Goal: Information Seeking & Learning: Find specific page/section

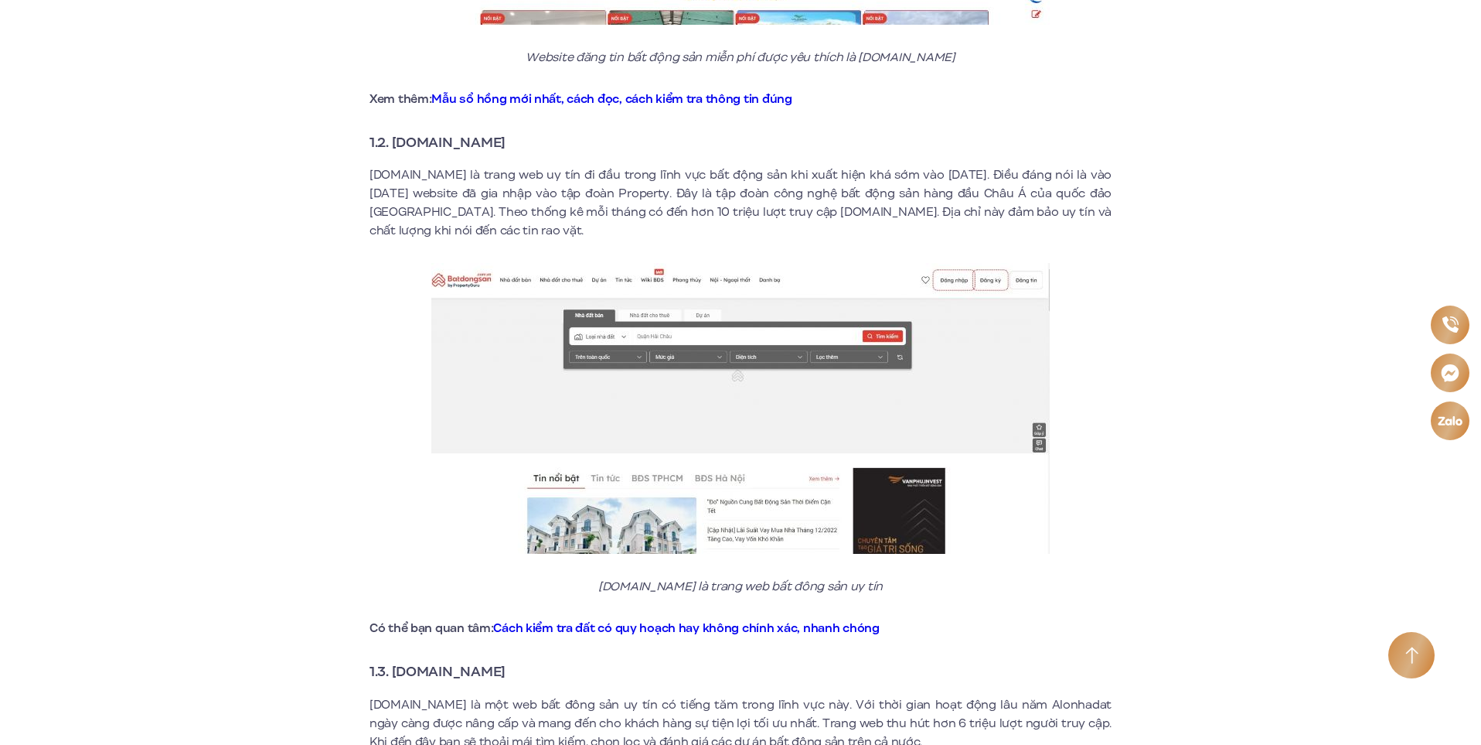
scroll to position [1237, 0]
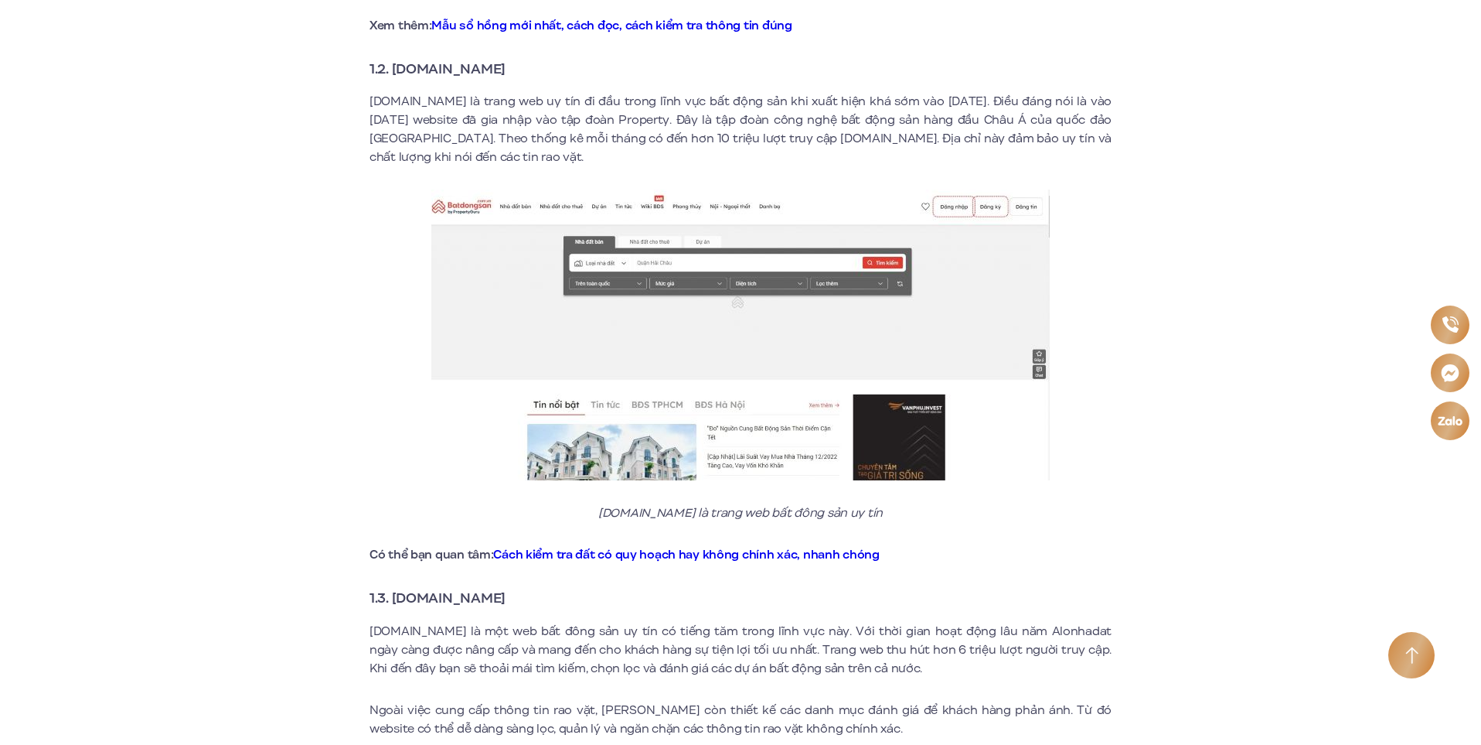
drag, startPoint x: 523, startPoint y: 576, endPoint x: 398, endPoint y: 587, distance: 125.7
click at [398, 588] on h3 "1.3. [DOMAIN_NAME]" at bounding box center [741, 598] width 742 height 22
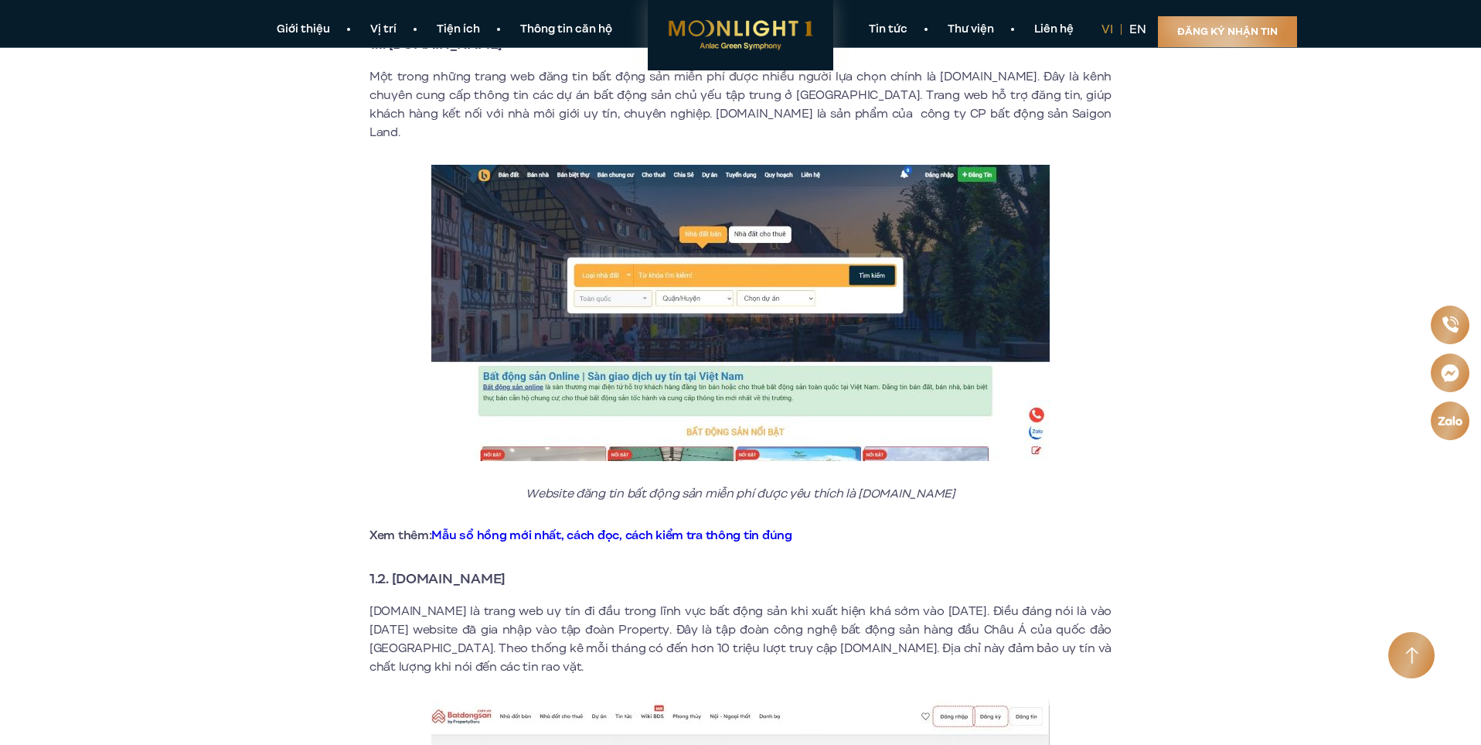
scroll to position [541, 0]
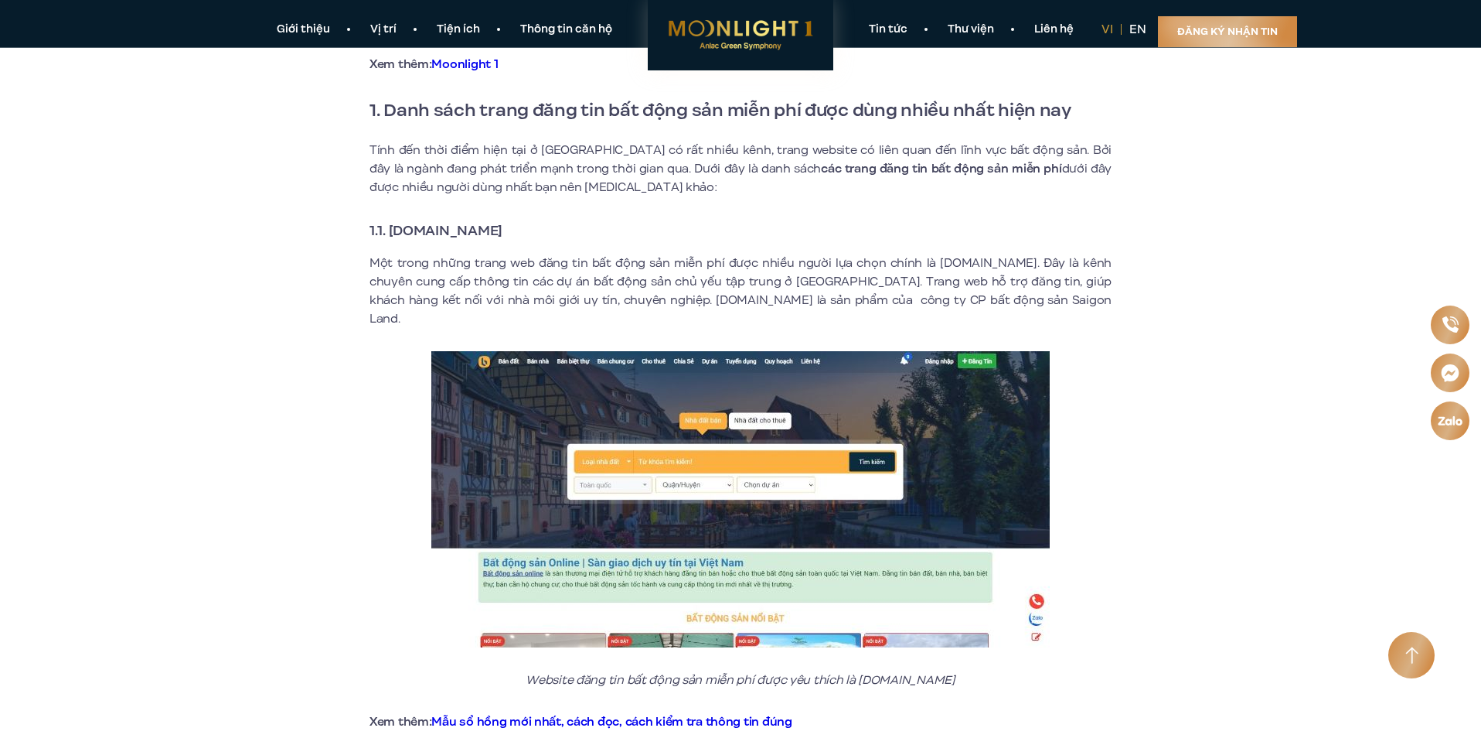
drag, startPoint x: 541, startPoint y: 233, endPoint x: 389, endPoint y: 231, distance: 152.3
click at [389, 231] on h3 "1.1. [DOMAIN_NAME]" at bounding box center [741, 231] width 742 height 22
copy strong "[DOMAIN_NAME]"
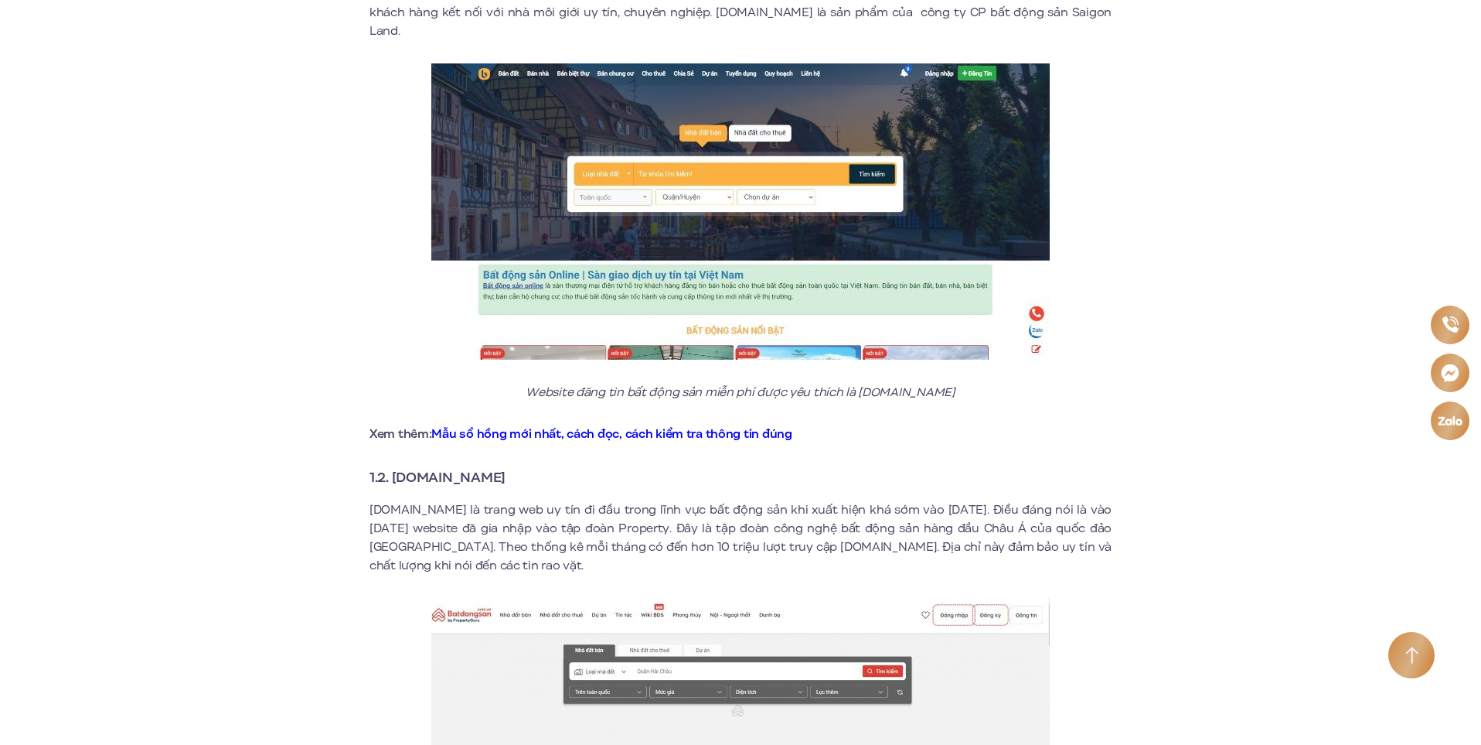
scroll to position [850, 0]
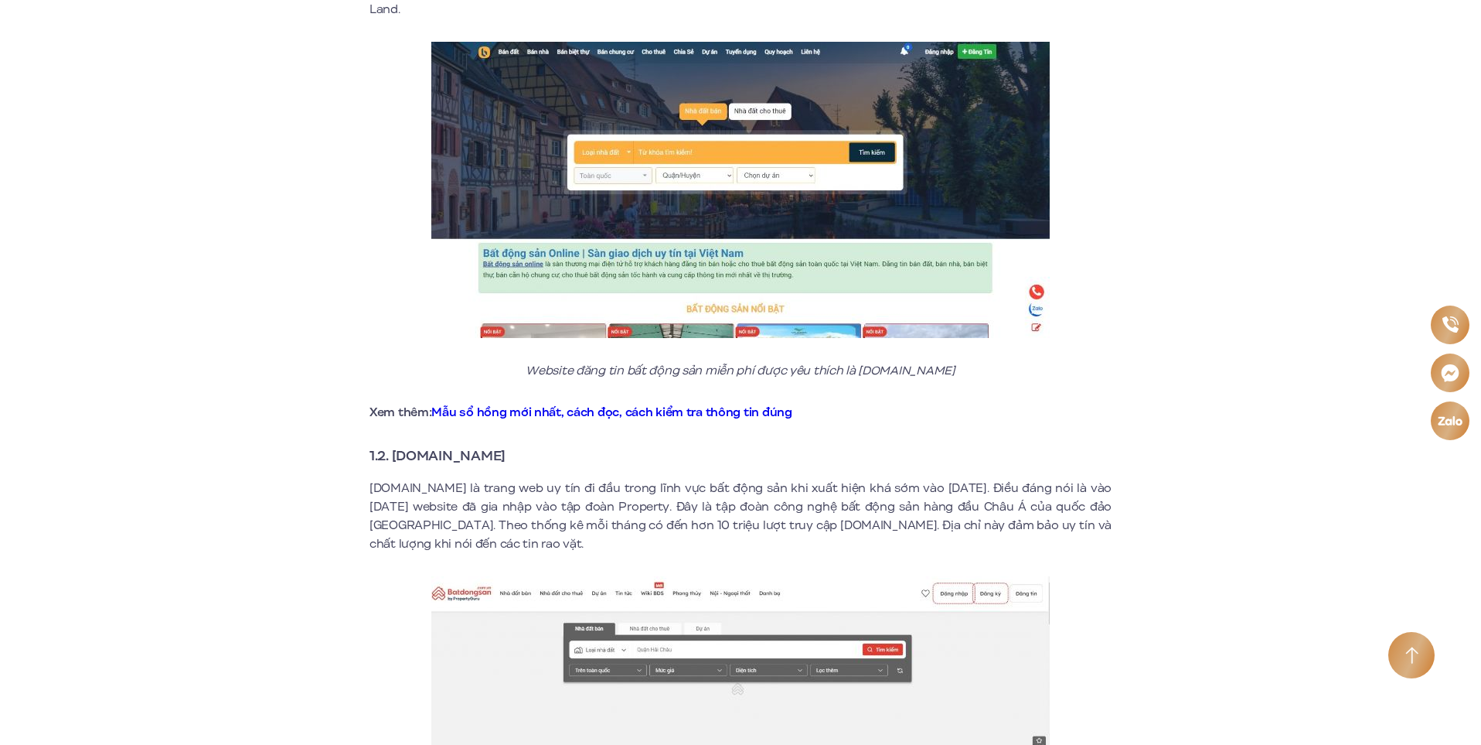
drag, startPoint x: 536, startPoint y: 441, endPoint x: 394, endPoint y: 441, distance: 141.5
click at [394, 445] on h3 "1.2. [DOMAIN_NAME]" at bounding box center [741, 456] width 742 height 22
copy strong "[DOMAIN_NAME]"
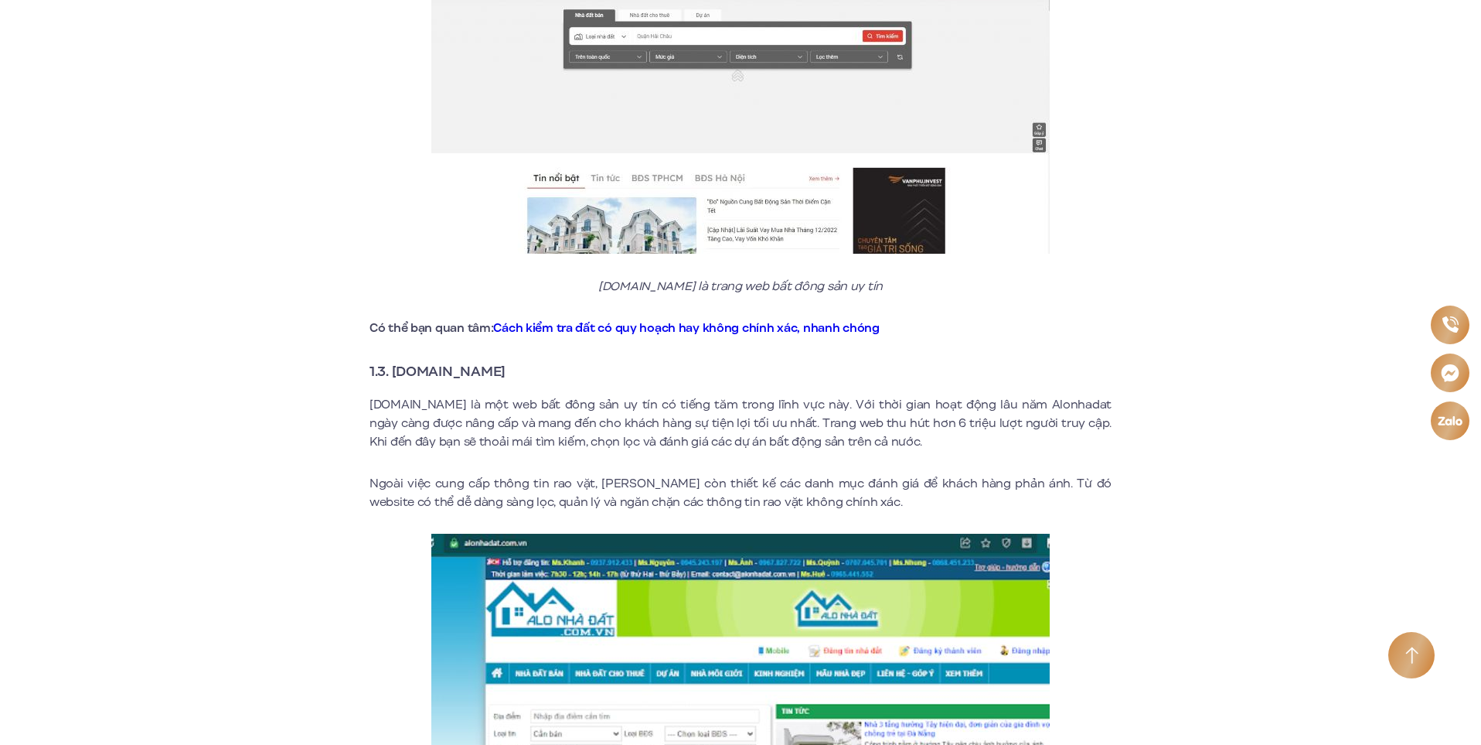
scroll to position [1469, 0]
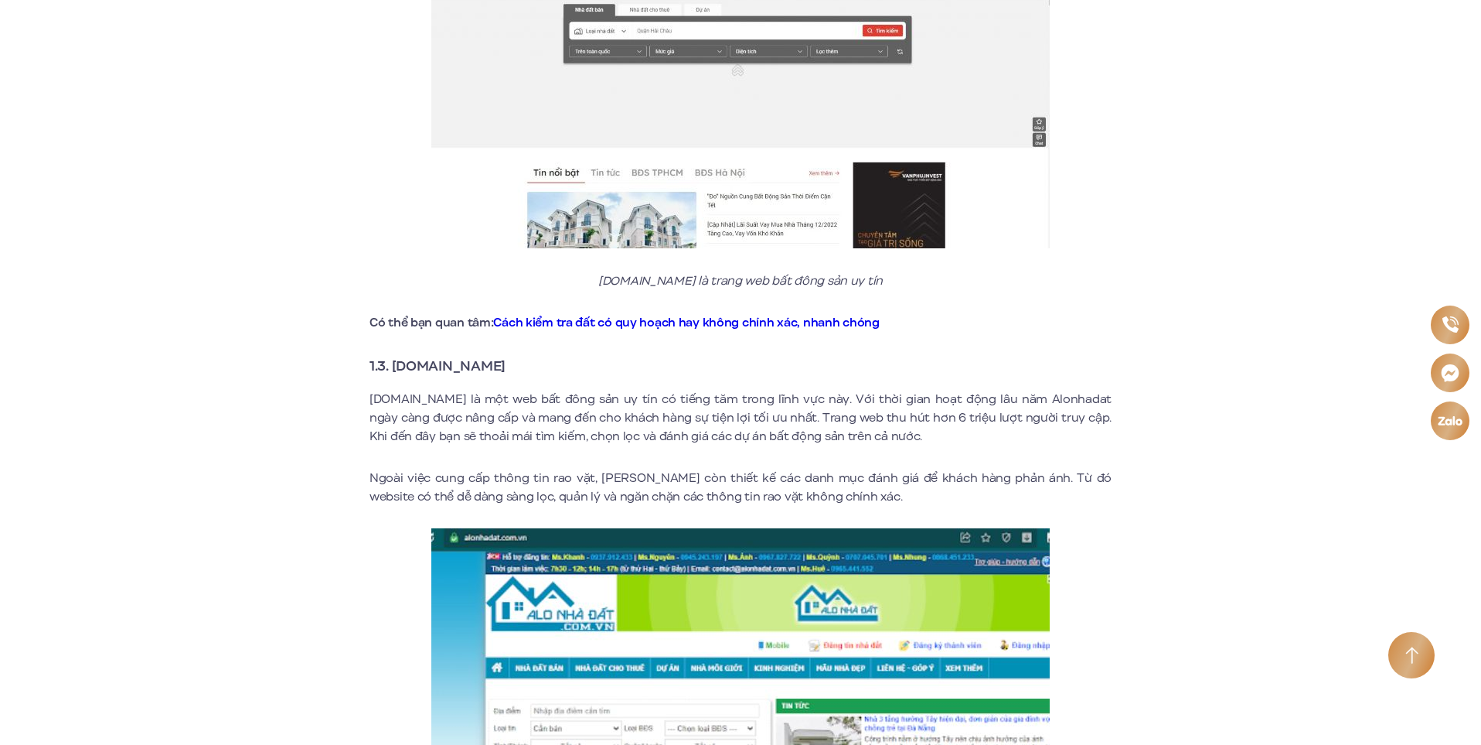
drag, startPoint x: 519, startPoint y: 349, endPoint x: 395, endPoint y: 354, distance: 123.8
click at [395, 355] on h3 "1.3. [DOMAIN_NAME]" at bounding box center [741, 366] width 742 height 22
copy strong "[DOMAIN_NAME]"
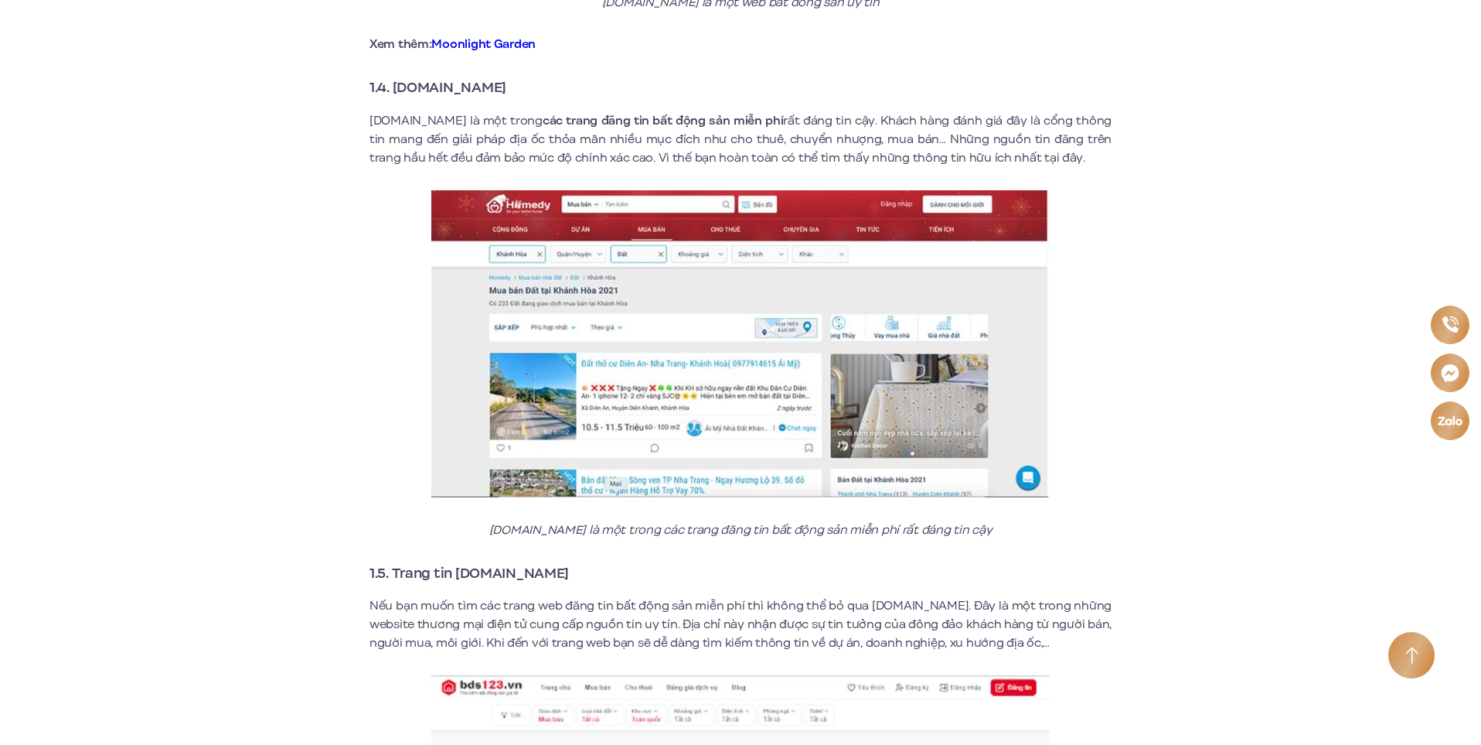
scroll to position [2551, 0]
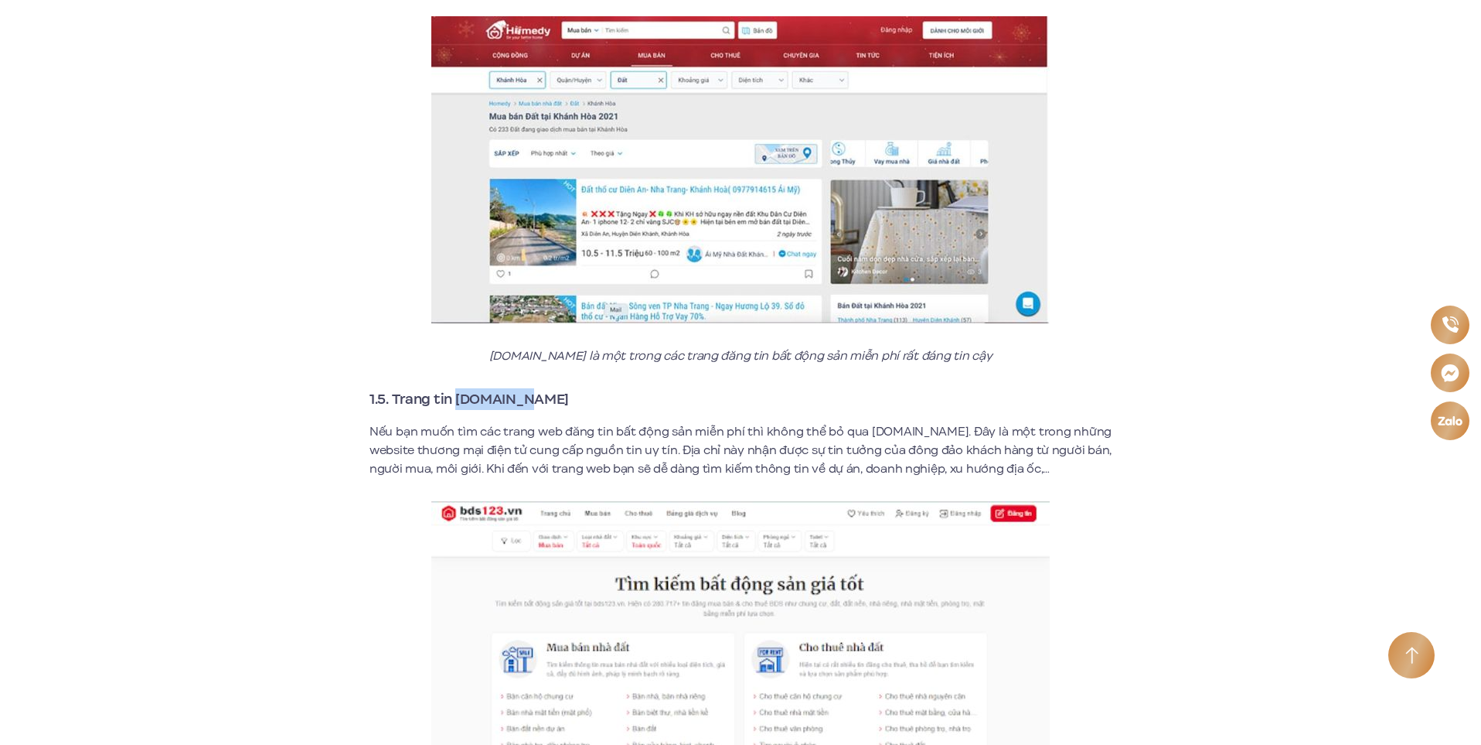
drag, startPoint x: 529, startPoint y: 382, endPoint x: 457, endPoint y: 376, distance: 72.2
click at [457, 388] on h3 "1.5. Trang tin [DOMAIN_NAME]" at bounding box center [741, 399] width 742 height 22
copy strong "[DOMAIN_NAME]"
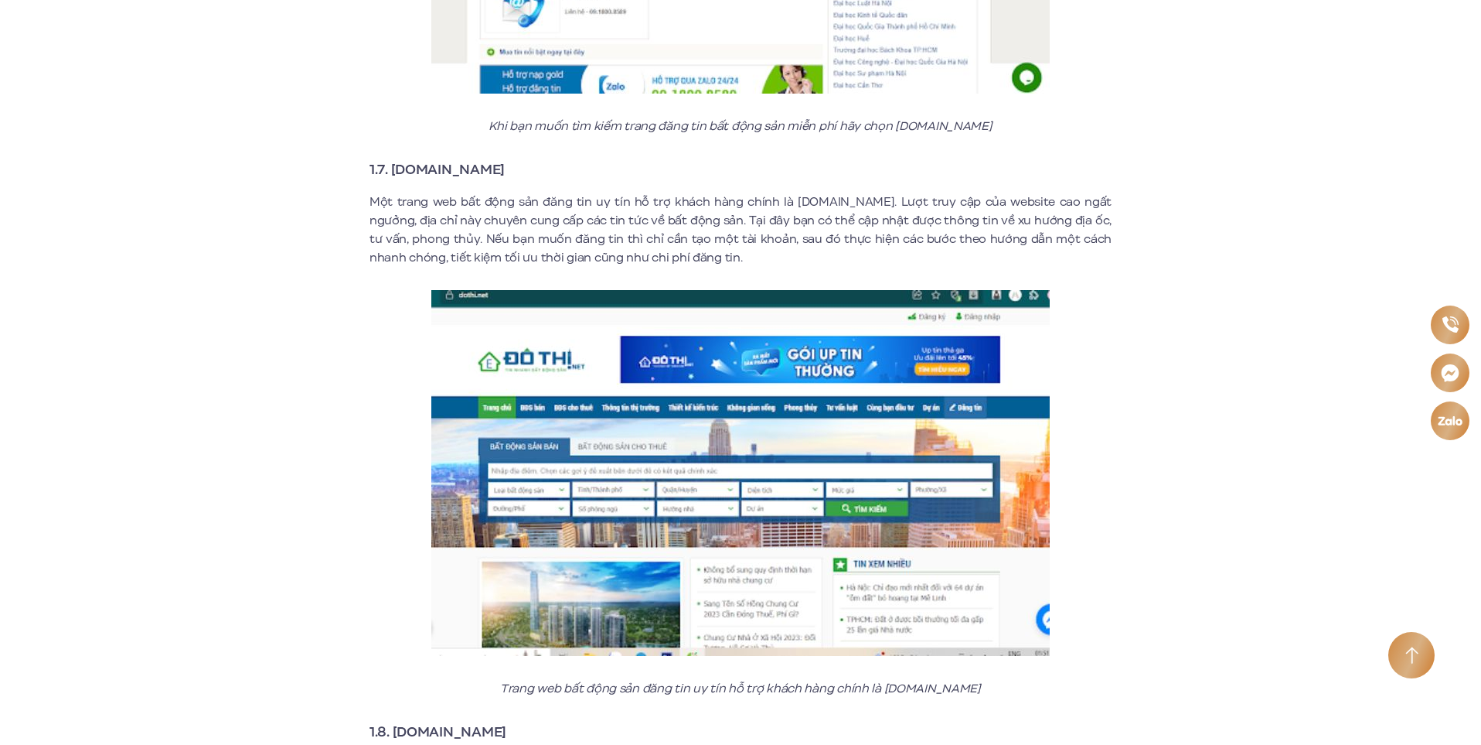
scroll to position [3788, 0]
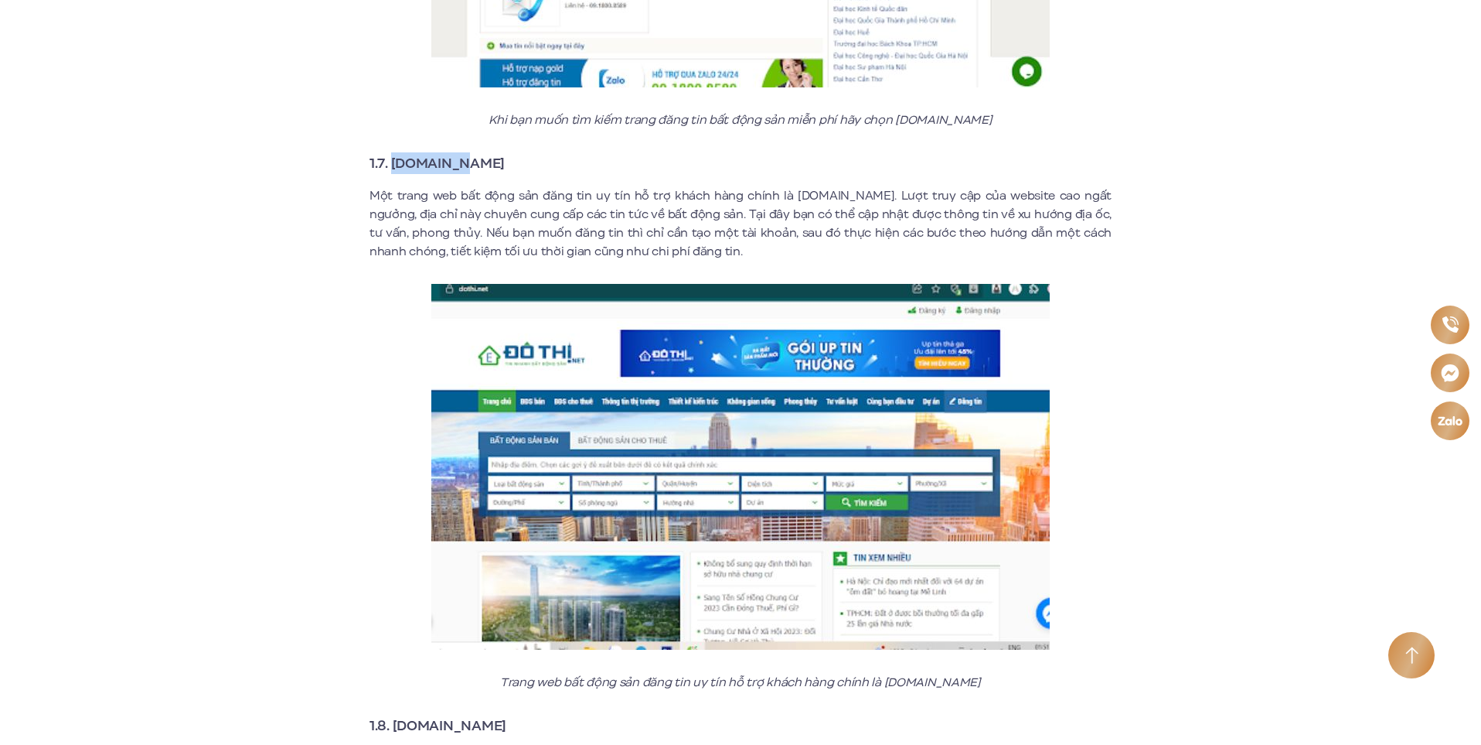
drag, startPoint x: 459, startPoint y: 142, endPoint x: 394, endPoint y: 139, distance: 65.8
click at [394, 152] on h3 "1.7. [DOMAIN_NAME]" at bounding box center [741, 163] width 742 height 22
copy strong "[DOMAIN_NAME]"
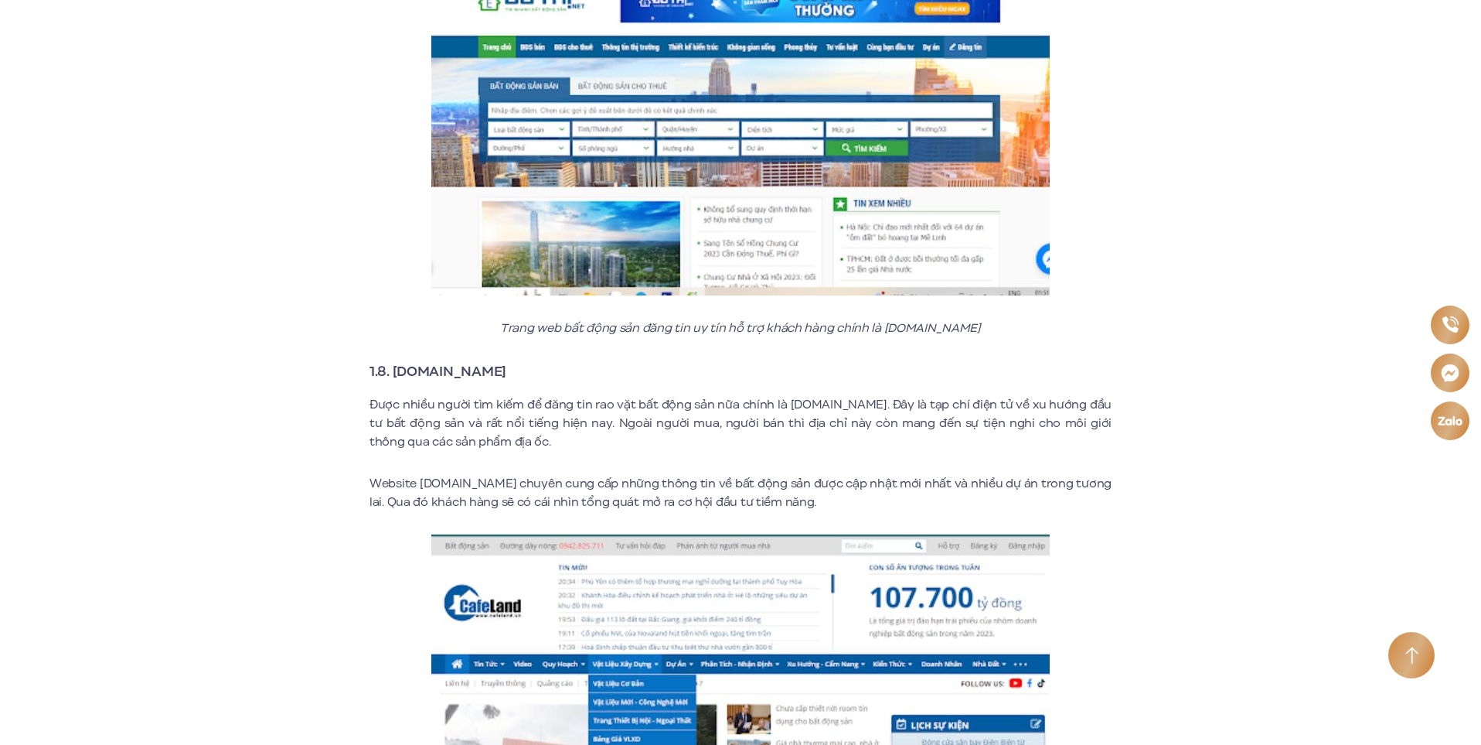
scroll to position [4175, 0]
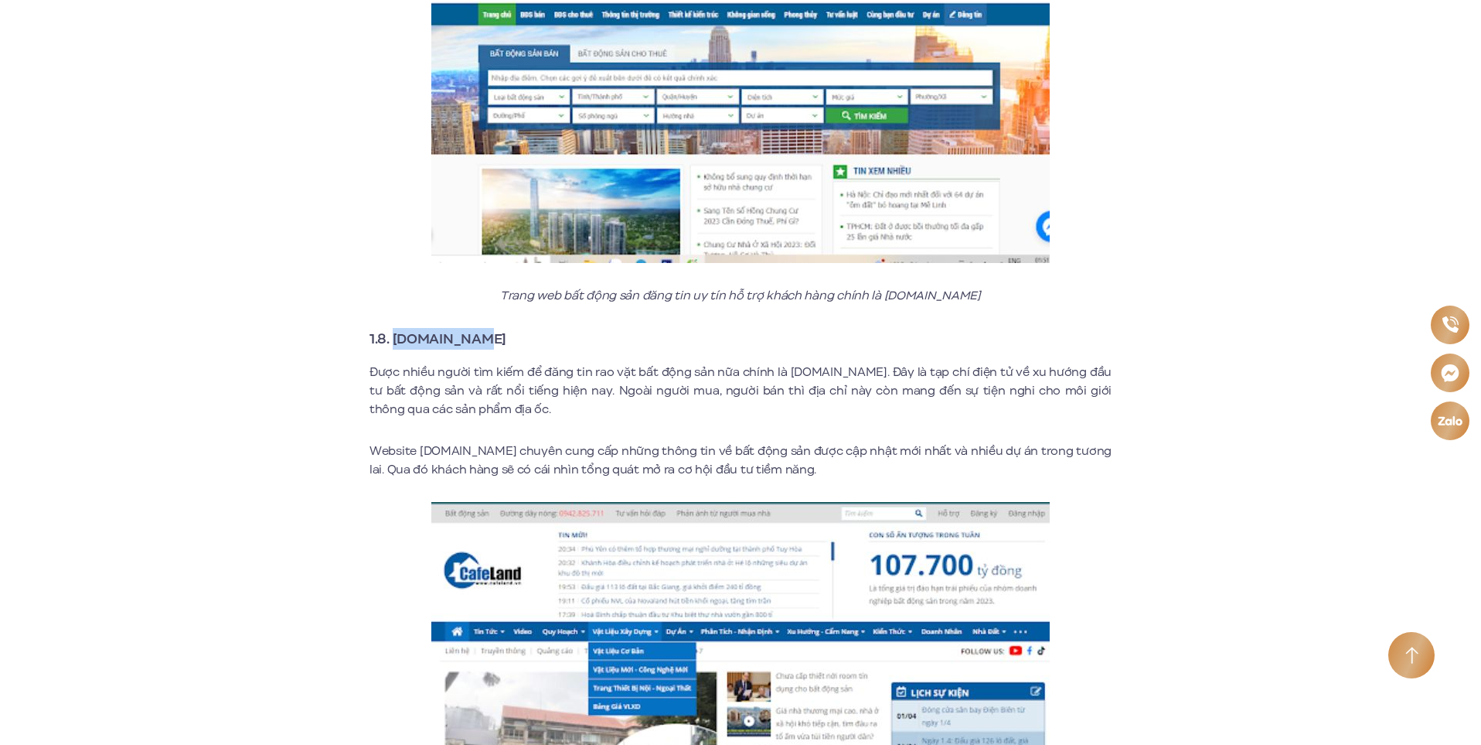
drag, startPoint x: 472, startPoint y: 322, endPoint x: 393, endPoint y: 319, distance: 78.9
click at [393, 328] on h3 "1.8. [DOMAIN_NAME]" at bounding box center [741, 339] width 742 height 22
copy strong "[DOMAIN_NAME]"
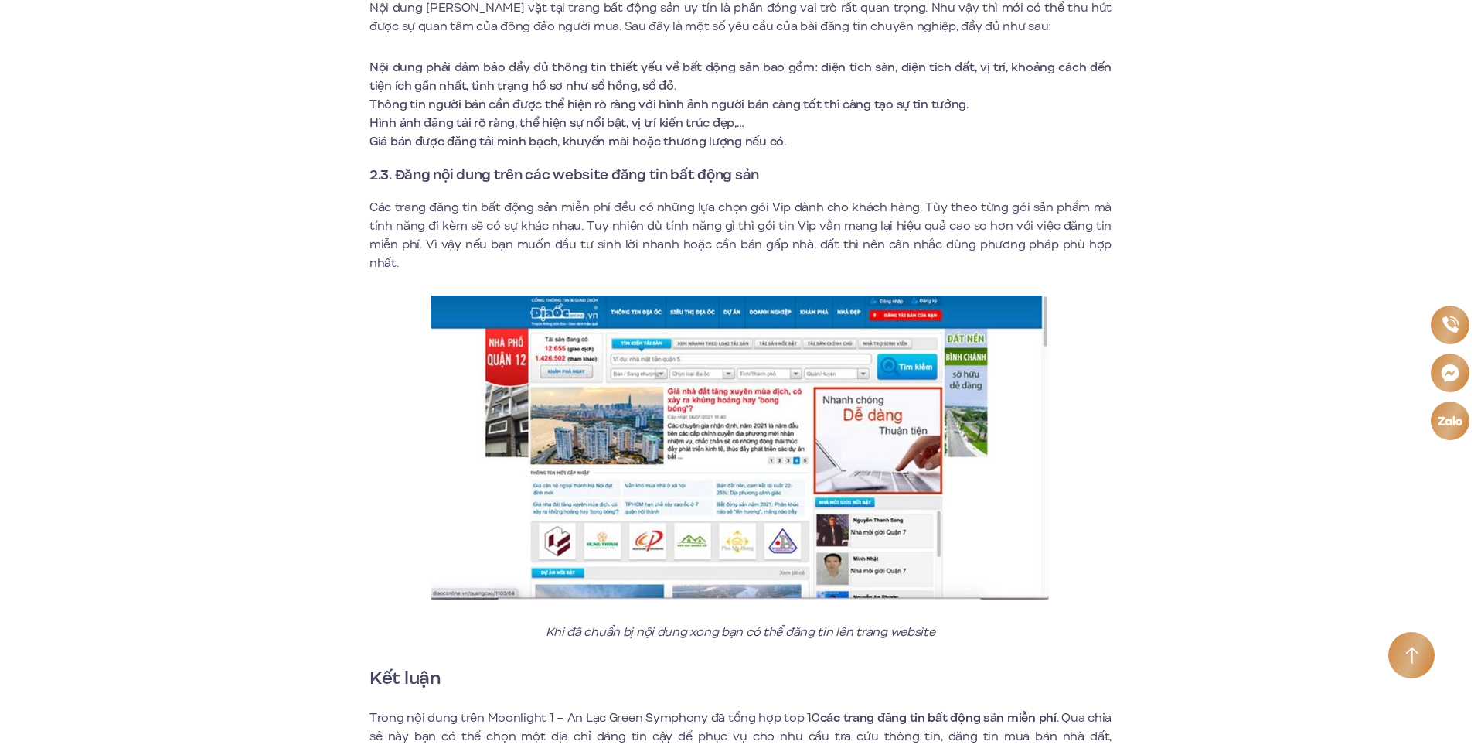
scroll to position [7036, 0]
